Goal: Transaction & Acquisition: Purchase product/service

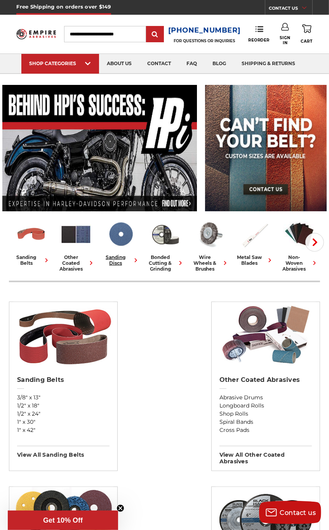
click at [120, 236] on img at bounding box center [120, 234] width 32 height 32
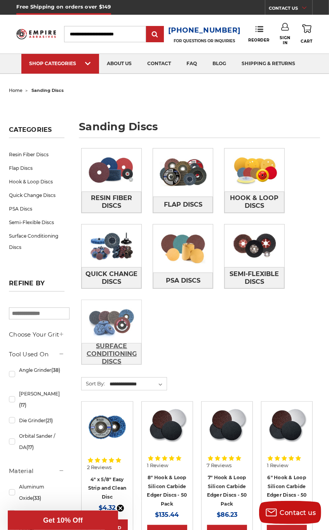
click at [110, 351] on span "Surface Conditioning Discs" at bounding box center [111, 354] width 59 height 29
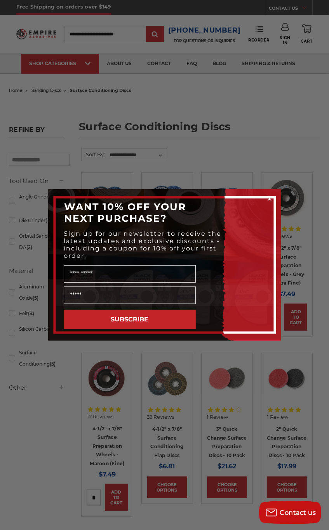
click at [268, 196] on circle "Close dialog" at bounding box center [268, 199] width 7 height 7
